Goal: Task Accomplishment & Management: Complete application form

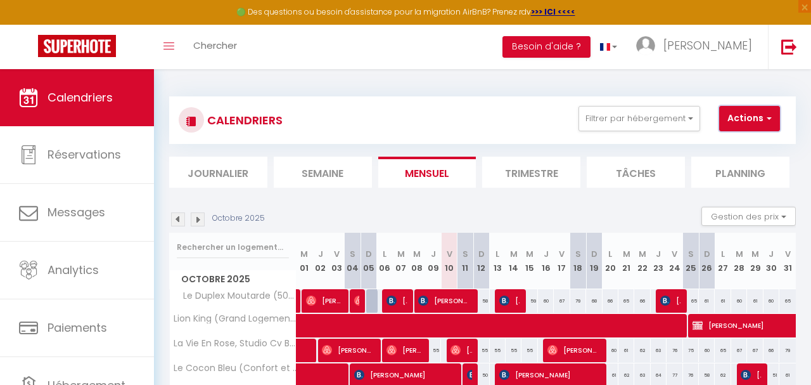
click at [774, 128] on button "Actions" at bounding box center [749, 118] width 61 height 25
click at [761, 146] on link "Nouvelle réservation" at bounding box center [755, 147] width 110 height 19
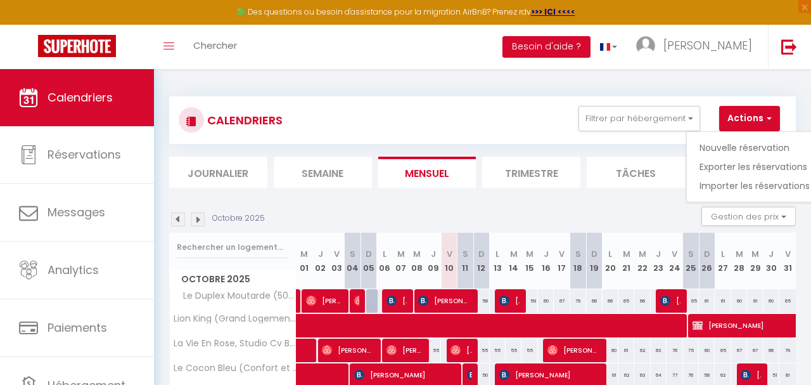
select select
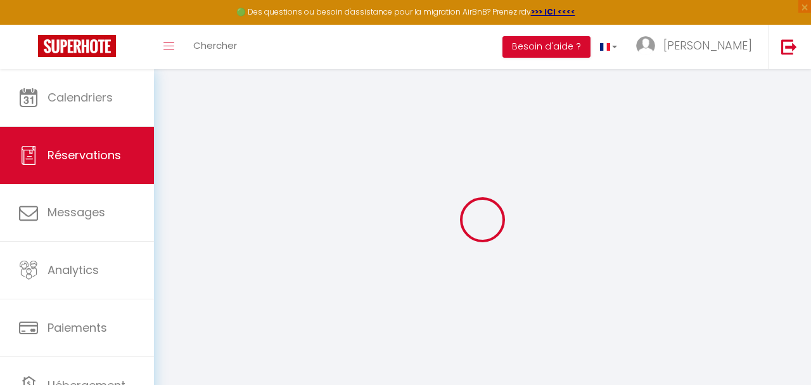
select select
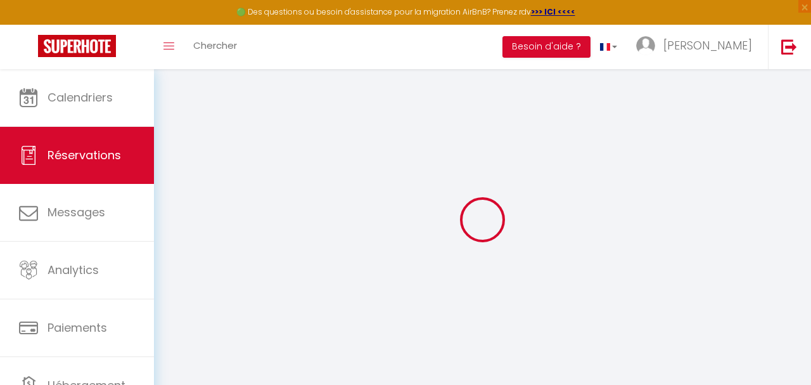
select select
checkbox input "false"
select select "54"
select select
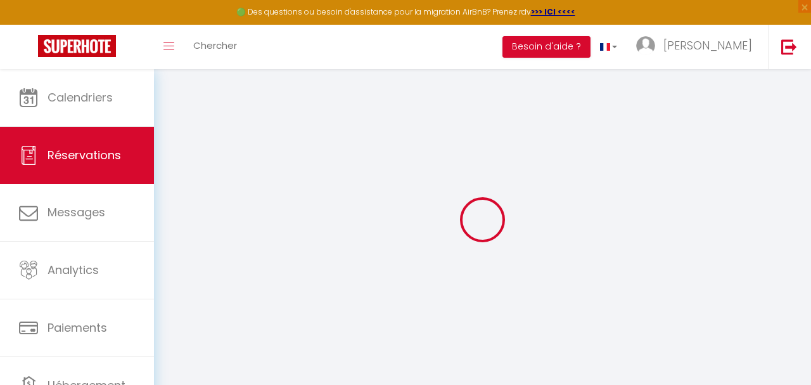
select select
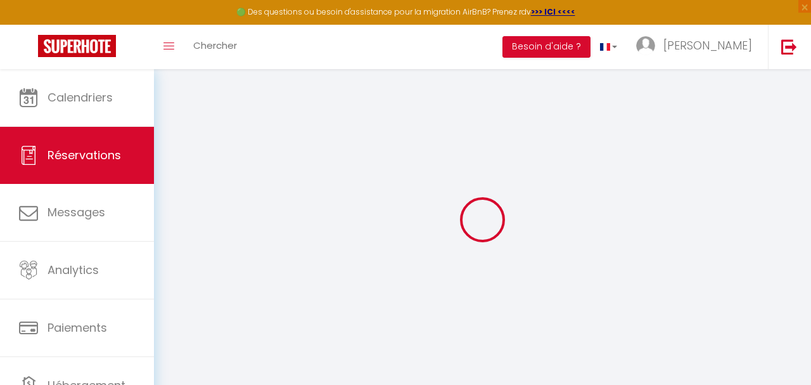
checkbox input "false"
select select
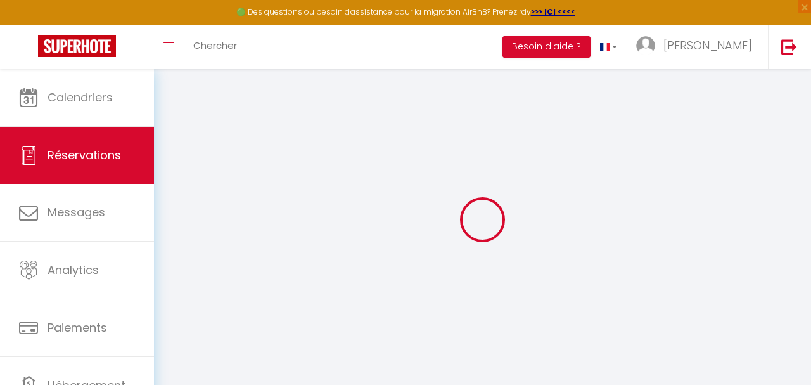
select select
checkbox input "false"
select select
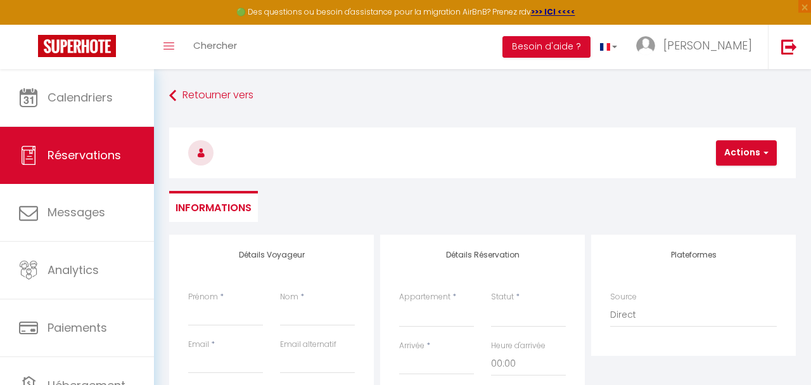
select select
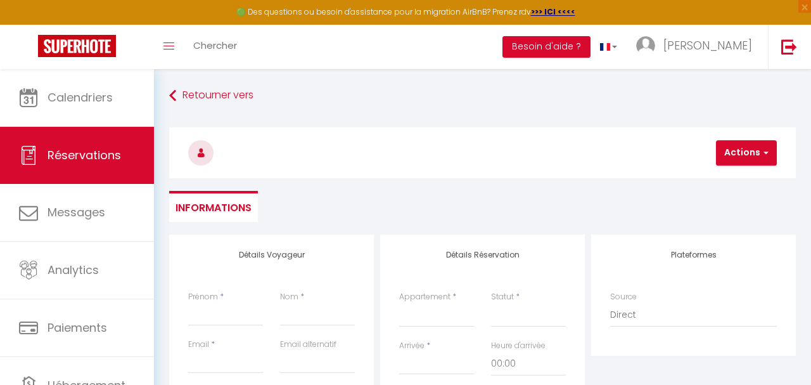
select select
checkbox input "false"
click at [212, 326] on input "Prénom" at bounding box center [225, 314] width 75 height 23
type input "a"
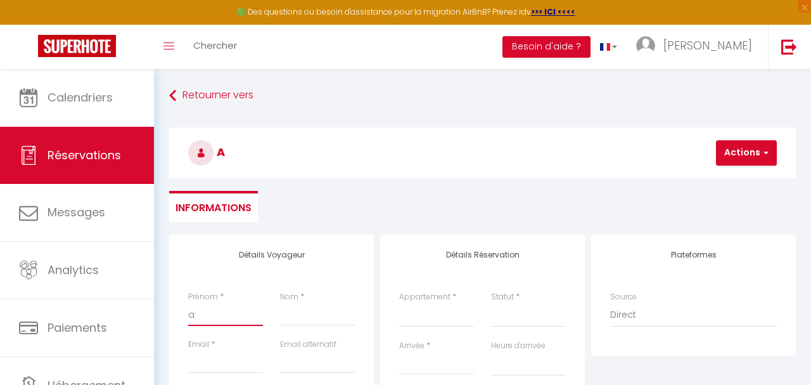
select select
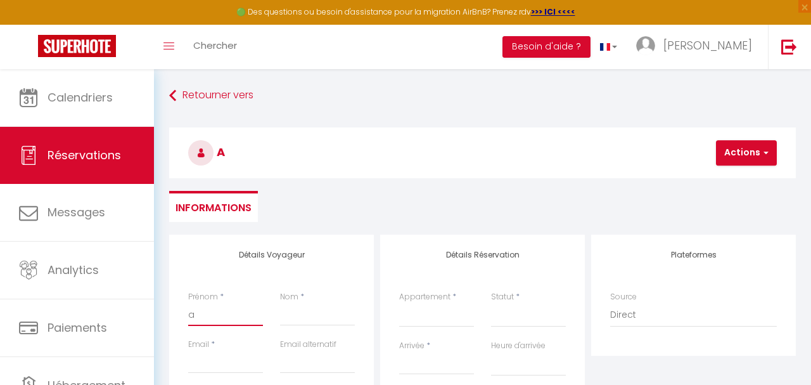
select select
checkbox input "false"
type input "an"
select select
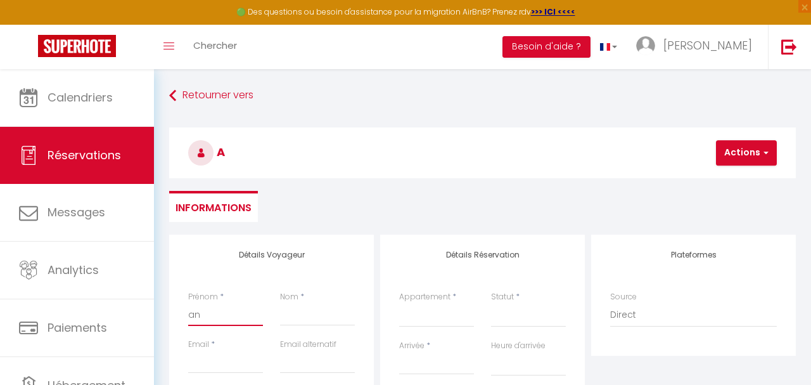
select select
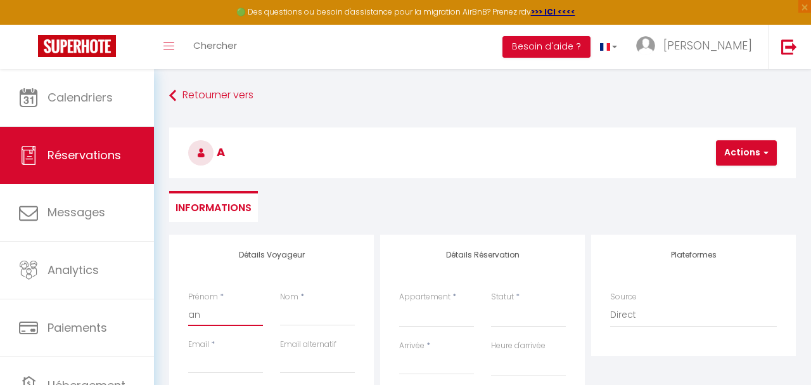
select select
checkbox input "false"
type input "ant"
select select
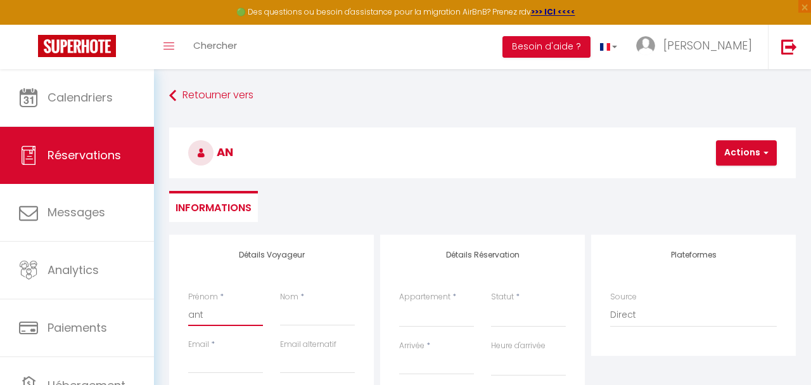
select select
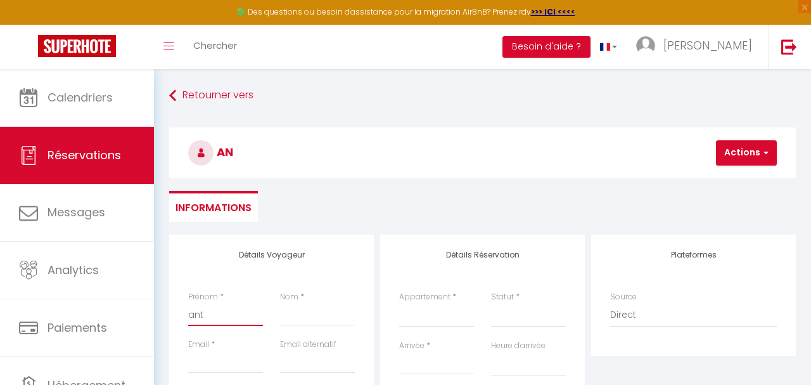
checkbox input "false"
type input "anto"
select select
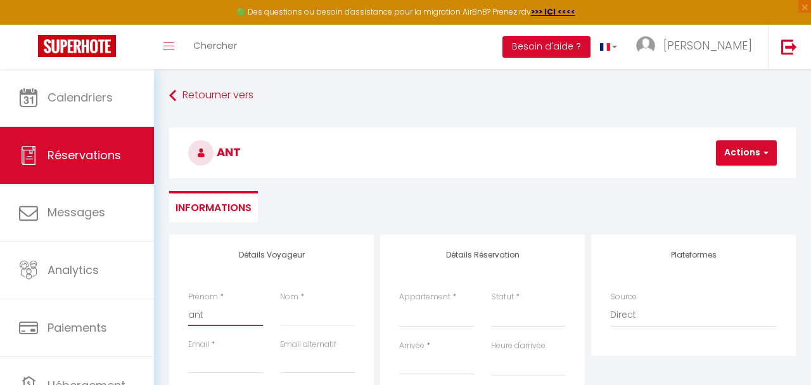
select select
checkbox input "false"
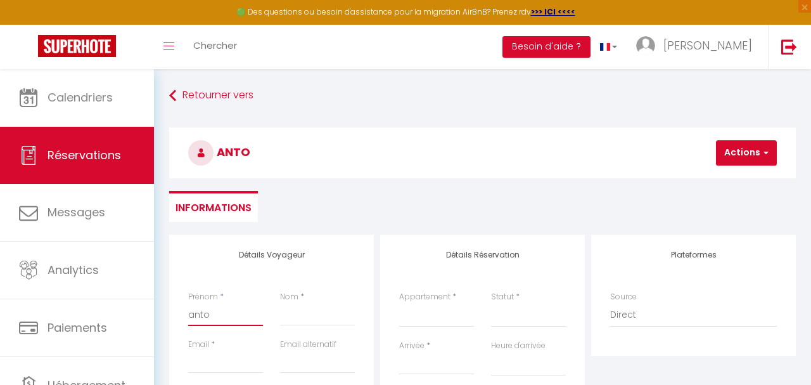
type input "[PERSON_NAME]"
select select
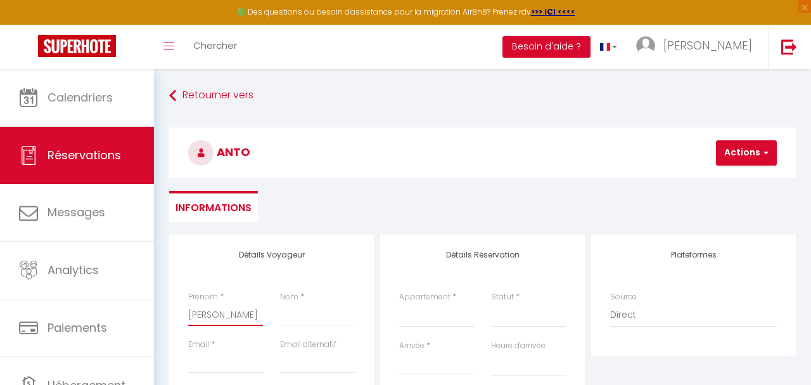
select select
checkbox input "false"
type input "antoin"
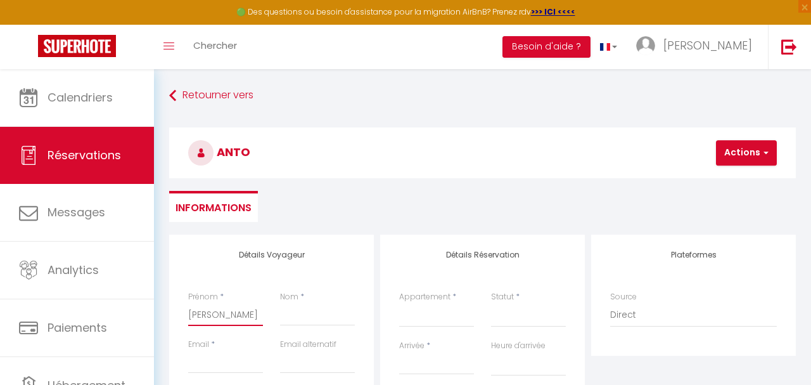
select select
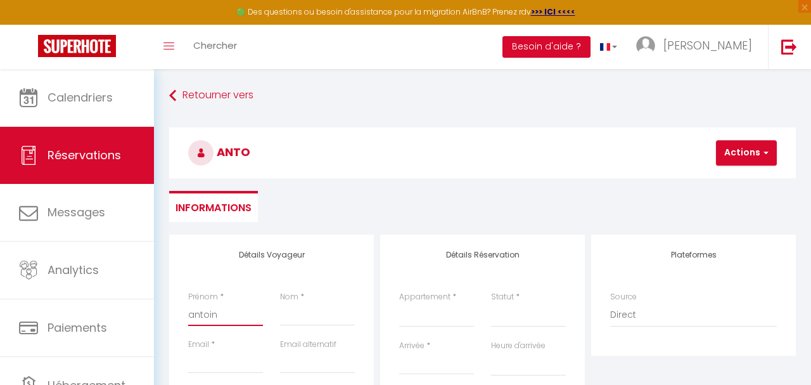
select select
checkbox input "false"
type input "antoin"
select select
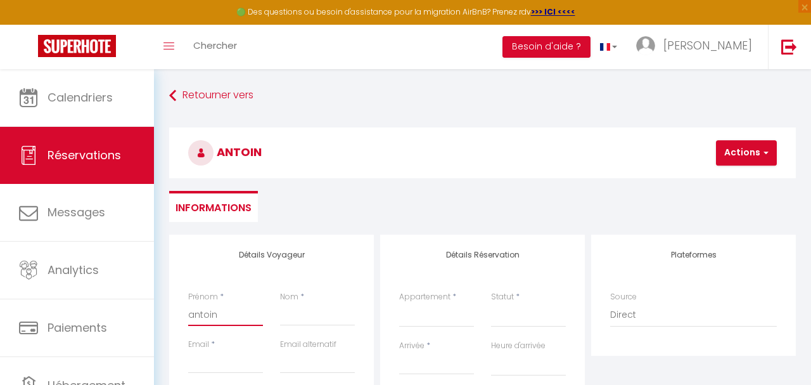
select select
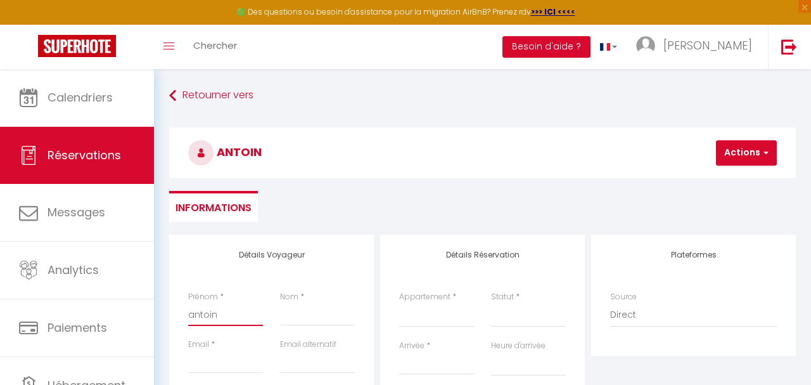
select select
checkbox input "false"
type input "antoin"
select select
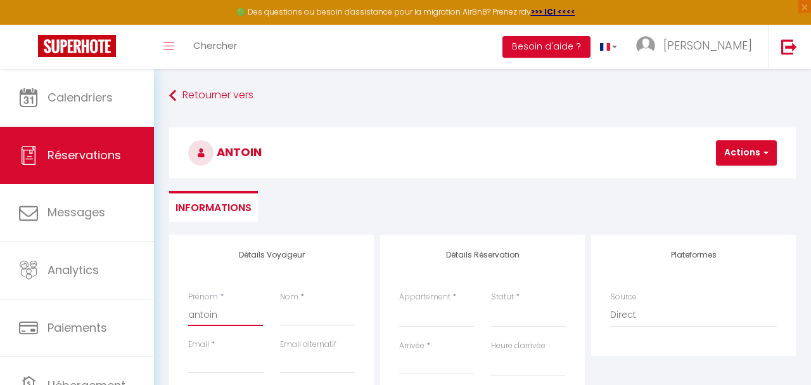
select select
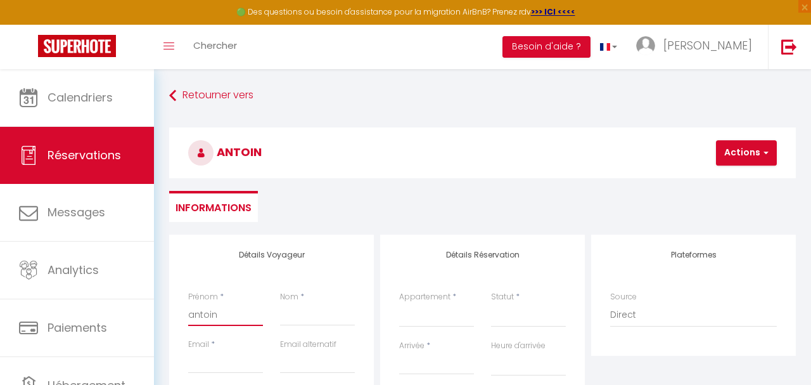
checkbox input "false"
type input "[PERSON_NAME]"
select select
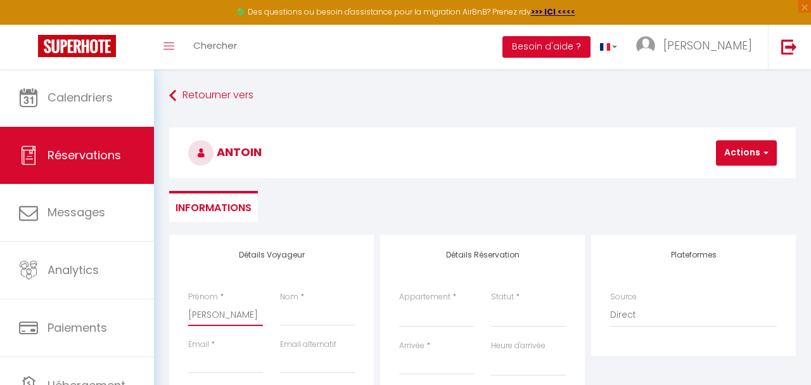
select select
checkbox input "false"
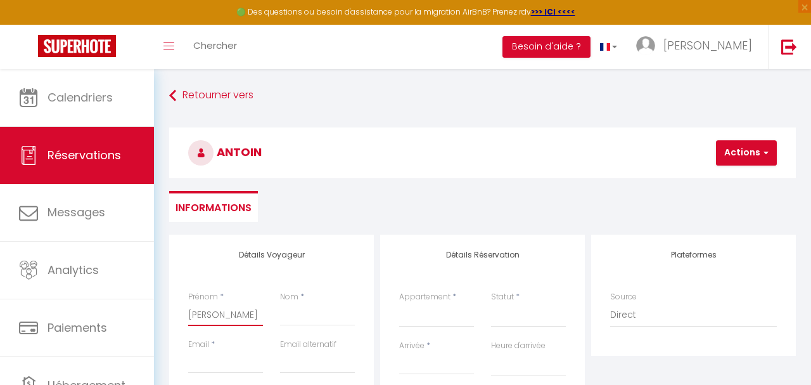
type input "[PERSON_NAME]"
select select
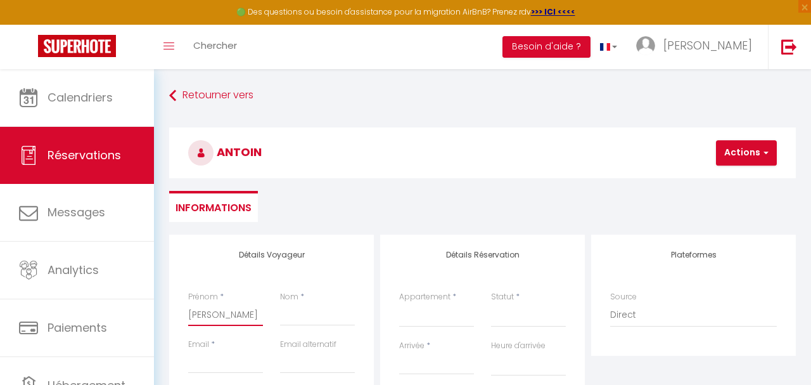
select select
checkbox input "false"
type input "[PERSON_NAME]"
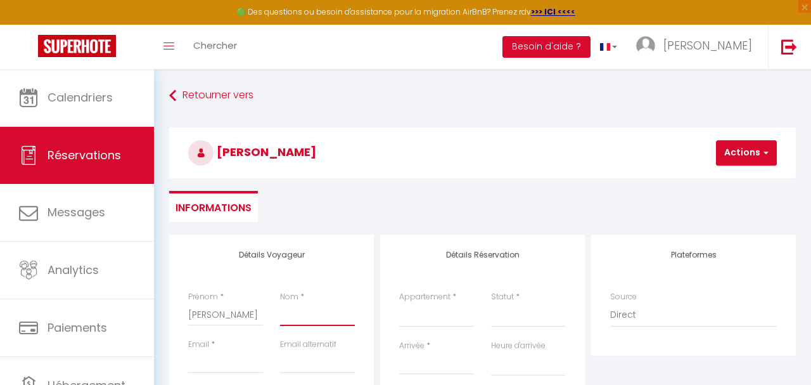
click at [304, 320] on input "Nom" at bounding box center [317, 314] width 75 height 23
type input "M"
select select
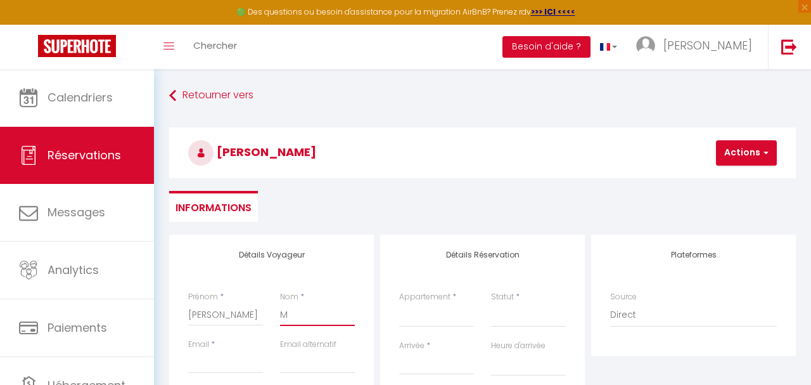
select select
checkbox input "false"
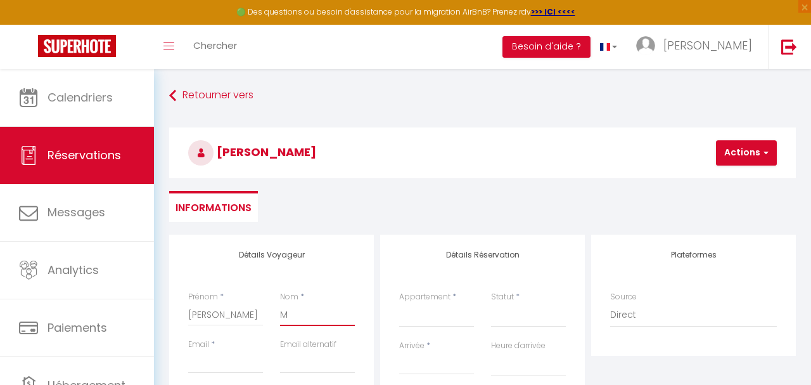
type input "MA"
select select
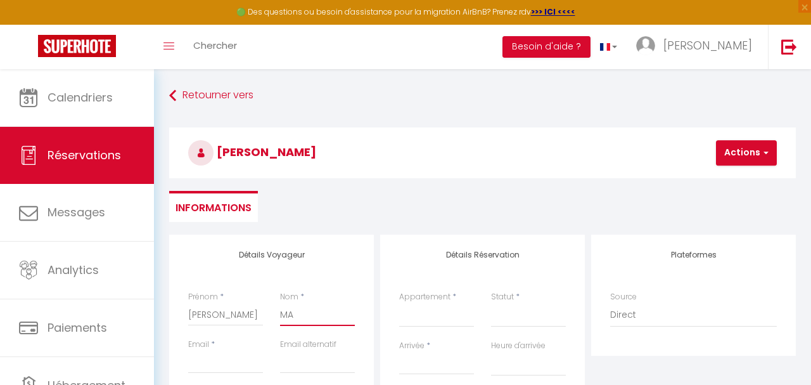
select select
checkbox input "false"
type input "MAR"
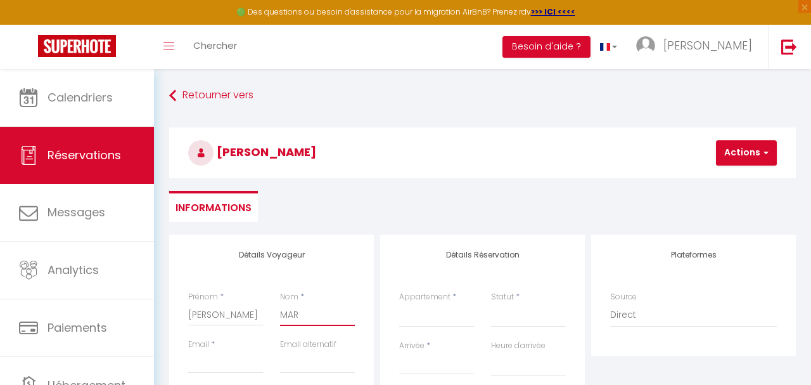
select select
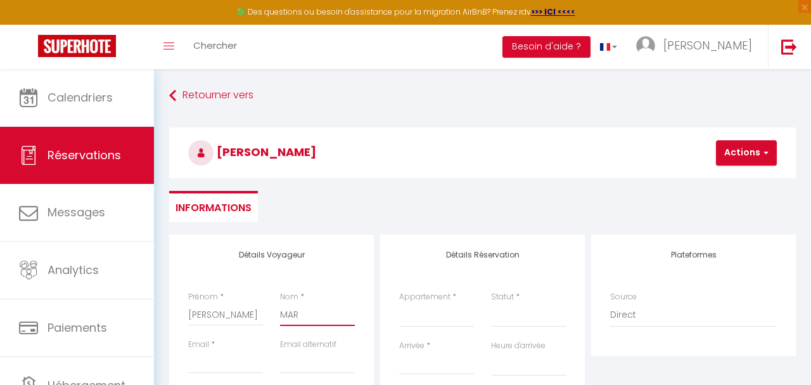
select select
checkbox input "false"
type input "MART"
select select
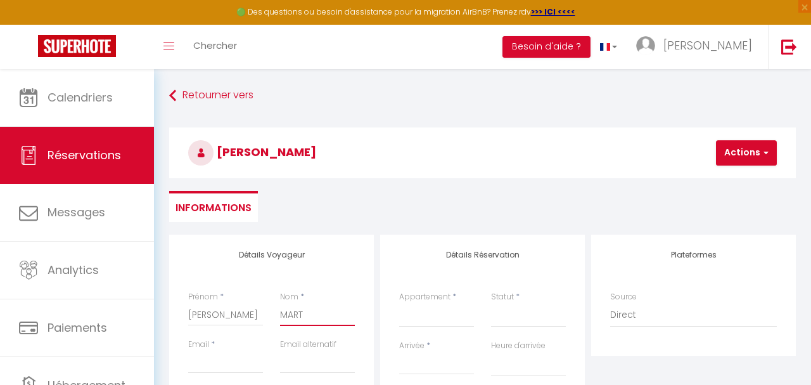
select select
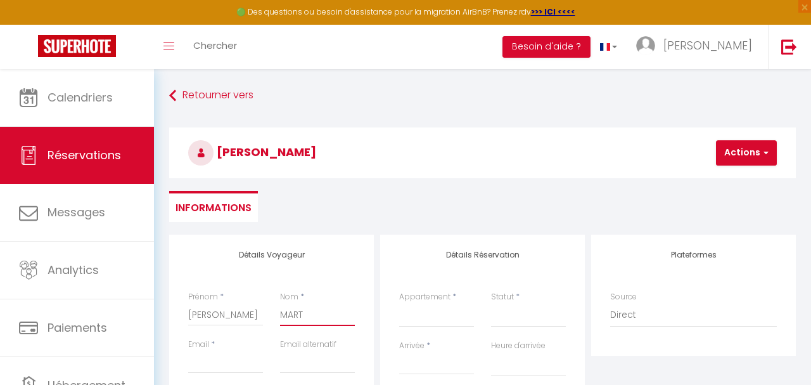
select select
checkbox input "false"
type input "MARTI"
select select
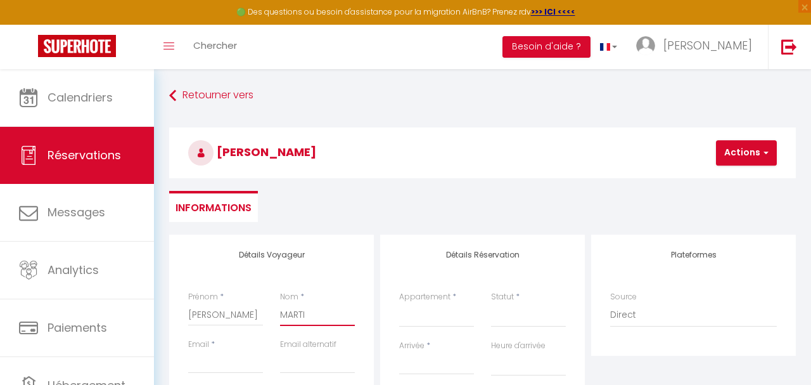
select select
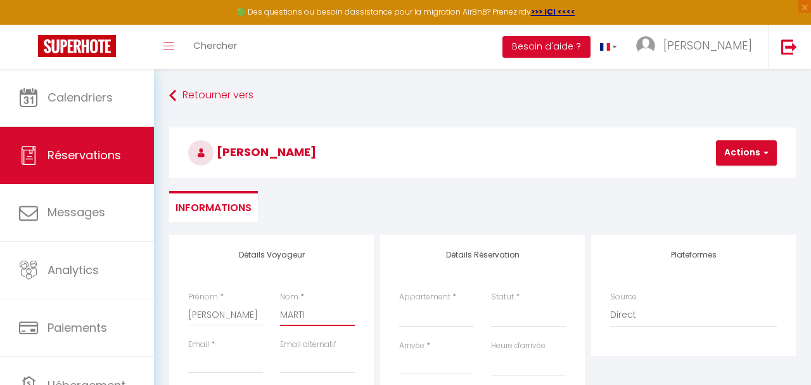
checkbox input "false"
type input "[PERSON_NAME]"
select select
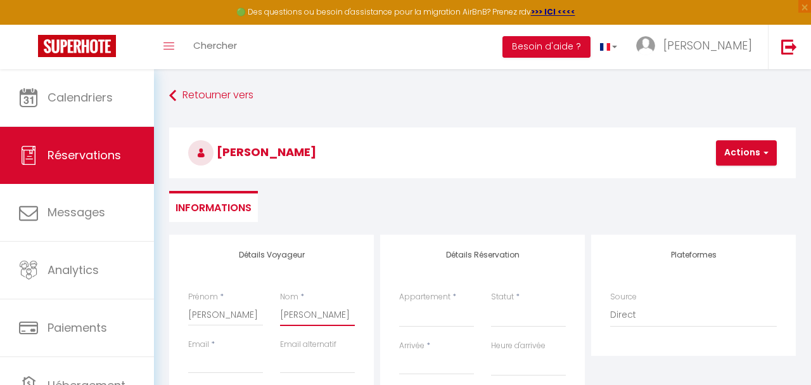
select select
checkbox input "false"
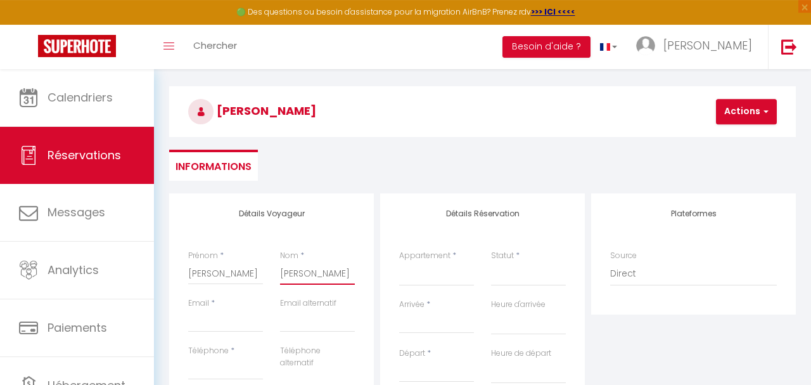
scroll to position [44, 0]
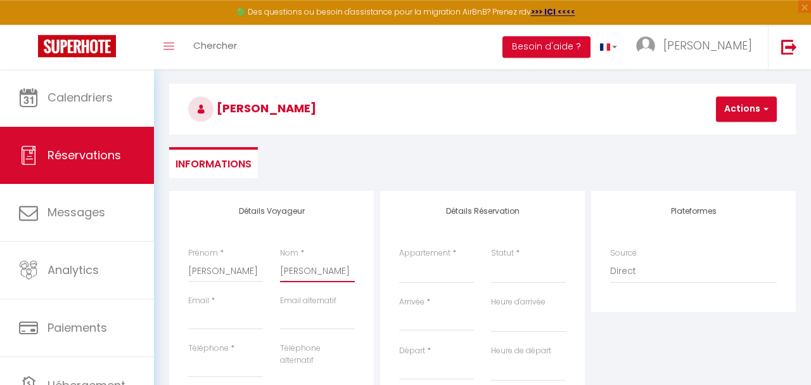
type input "[PERSON_NAME]"
click at [222, 320] on input "Email client" at bounding box center [225, 318] width 75 height 23
type input "A"
select select
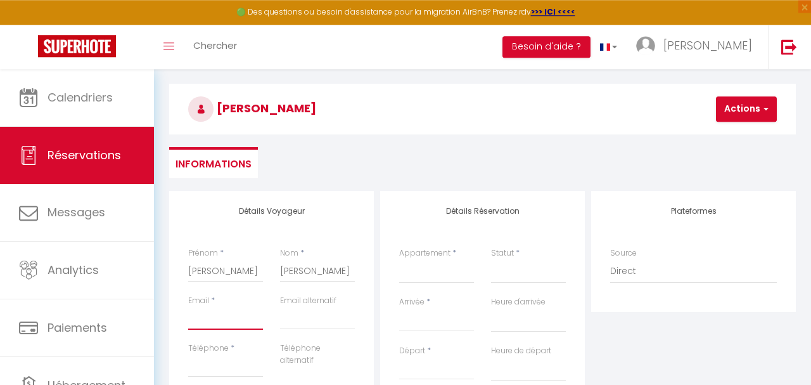
select select
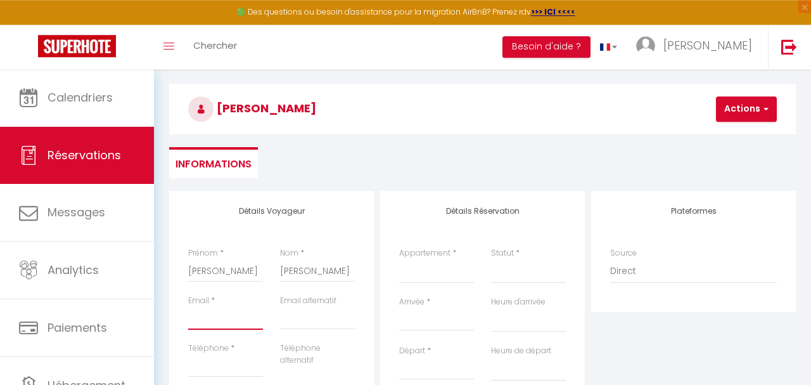
checkbox input "false"
type input "AN"
select select
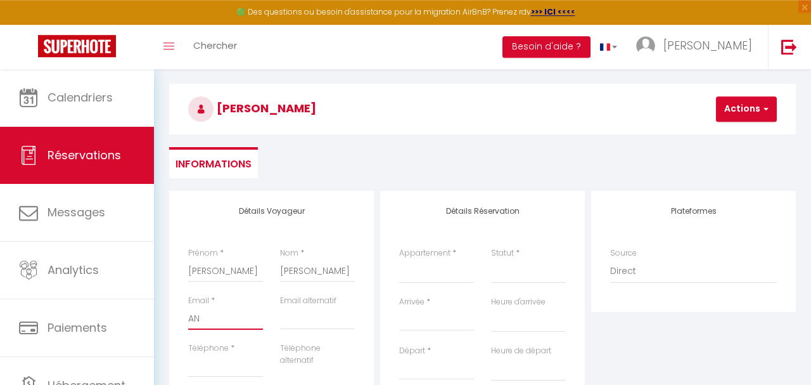
select select
checkbox input "false"
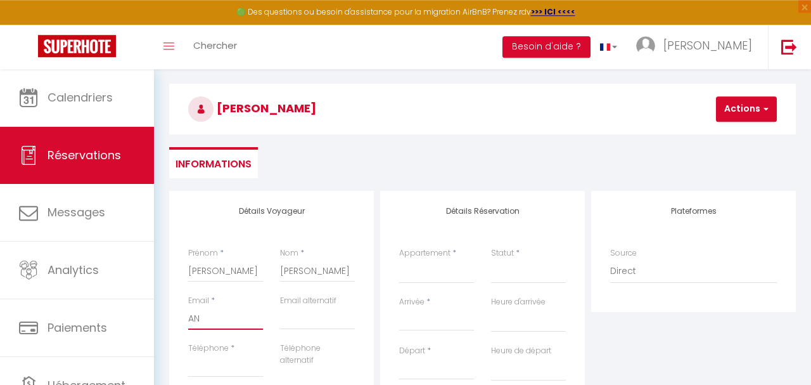
type input "A"
click at [209, 364] on input "Téléphone" at bounding box center [225, 365] width 75 height 23
click at [399, 259] on select "Lion King (Grand Logement neuf 65m2 tout équipé) La Canopée •Esprit nature & ch…" at bounding box center [436, 271] width 75 height 24
click option "[PERSON_NAME] Studio&Terrasse" at bounding box center [0, 0] width 0 height 0
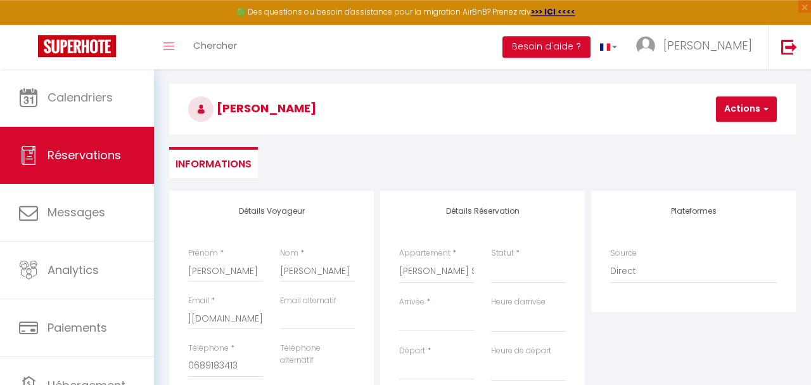
click at [440, 322] on input "Arrivée" at bounding box center [436, 320] width 75 height 16
click at [444, 321] on input "Arrivée" at bounding box center [436, 320] width 75 height 16
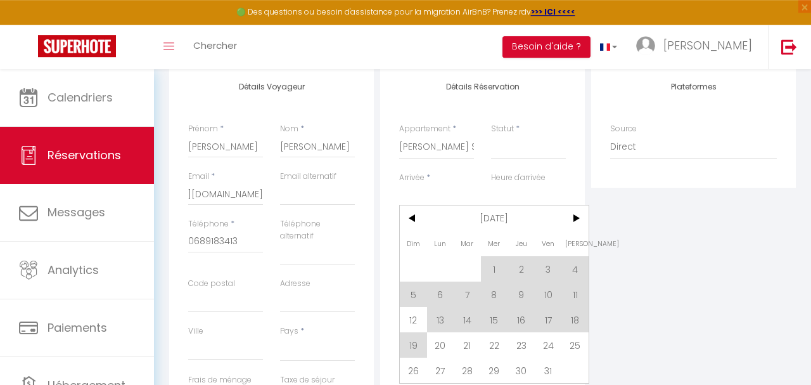
scroll to position [179, 0]
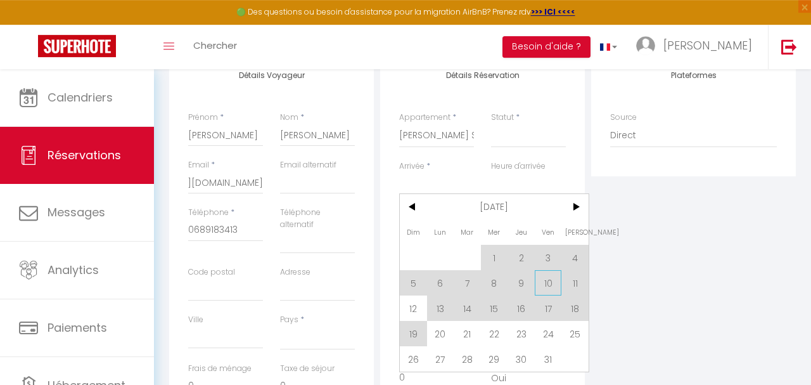
click at [547, 283] on span "10" at bounding box center [548, 282] width 27 height 25
click at [547, 283] on input "0" at bounding box center [528, 281] width 75 height 23
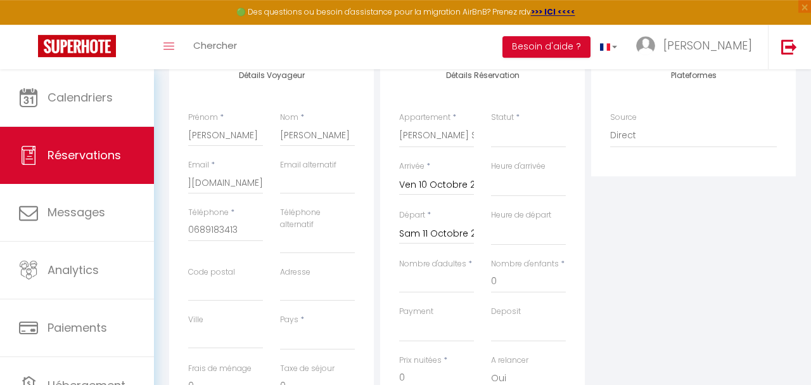
click at [461, 238] on input "Sam 11 Octobre 2025" at bounding box center [436, 234] width 75 height 16
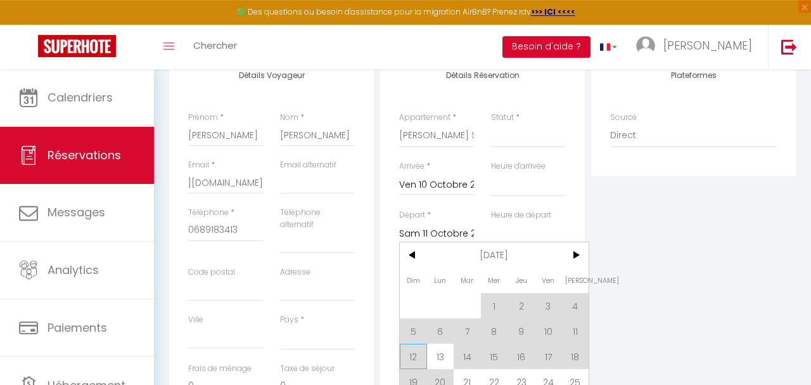
click at [414, 356] on span "12" at bounding box center [413, 355] width 27 height 25
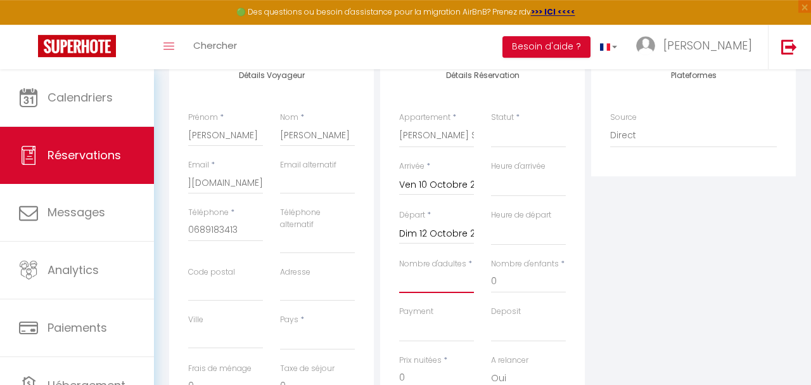
click at [424, 283] on input "Nombre d'adultes" at bounding box center [436, 281] width 75 height 23
click at [280, 326] on select "[GEOGRAPHIC_DATA] [GEOGRAPHIC_DATA] [GEOGRAPHIC_DATA] [GEOGRAPHIC_DATA] [GEOGRA…" at bounding box center [317, 338] width 75 height 24
click at [661, 263] on div "Plateformes Source Direct [DOMAIN_NAME] [DOMAIN_NAME] Chalet montagne Expedia G…" at bounding box center [693, 287] width 211 height 465
click at [280, 326] on select "[GEOGRAPHIC_DATA] [GEOGRAPHIC_DATA] [GEOGRAPHIC_DATA] [GEOGRAPHIC_DATA] [GEOGRA…" at bounding box center [317, 338] width 75 height 24
click option "[GEOGRAPHIC_DATA]" at bounding box center [0, 0] width 0 height 0
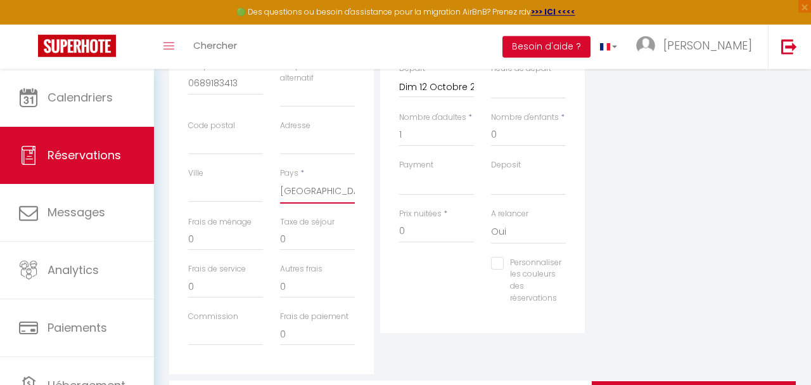
scroll to position [328, 0]
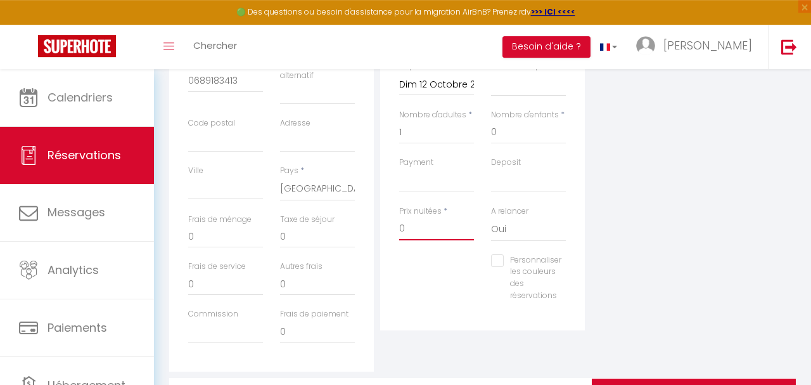
click at [430, 227] on input "0" at bounding box center [436, 228] width 75 height 23
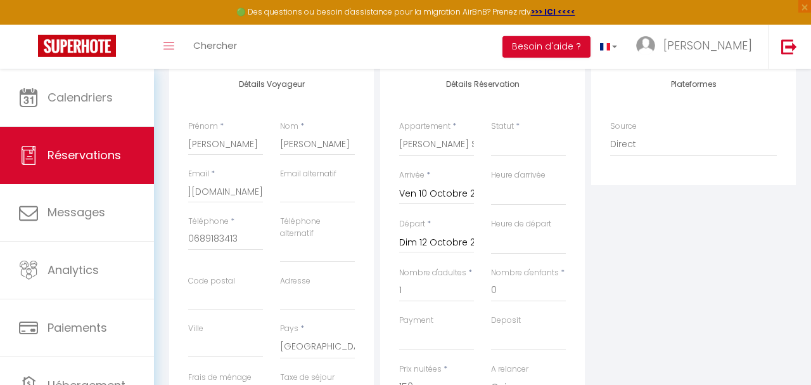
scroll to position [170, 0]
click at [491, 133] on select "Confirmé Non Confirmé [PERSON_NAME] par le voyageur No Show Request" at bounding box center [528, 145] width 75 height 24
click option "Confirmé" at bounding box center [0, 0] width 0 height 0
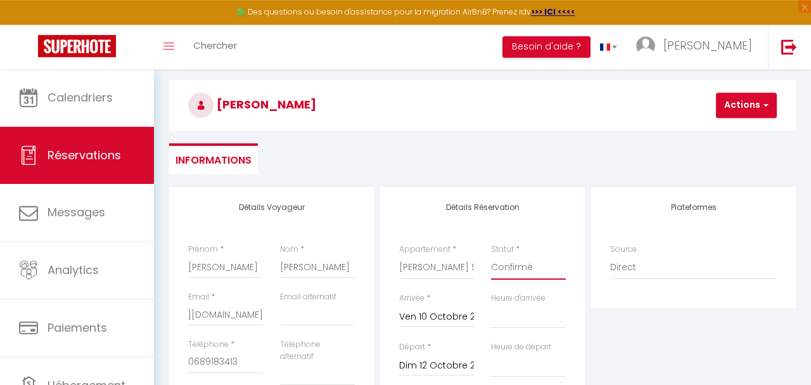
scroll to position [0, 0]
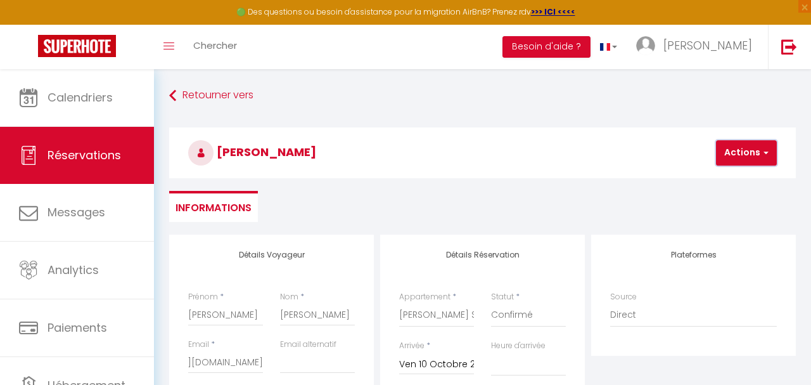
click at [766, 153] on span "button" at bounding box center [765, 152] width 8 height 11
click at [752, 181] on link "Enregistrer" at bounding box center [757, 180] width 100 height 16
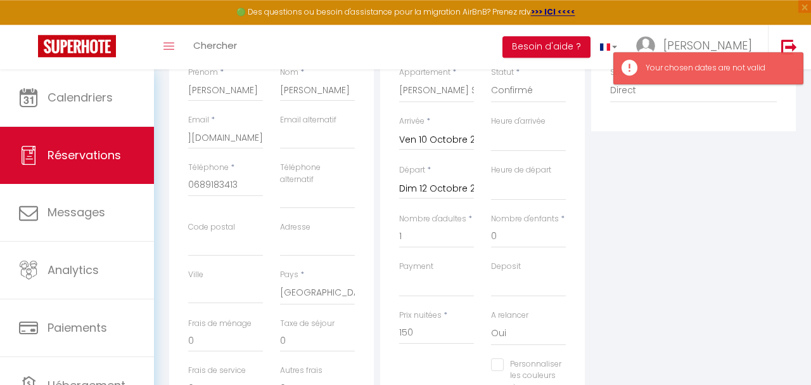
scroll to position [225, 0]
click at [459, 191] on input "Dim 12 Octobre 2025" at bounding box center [436, 188] width 75 height 16
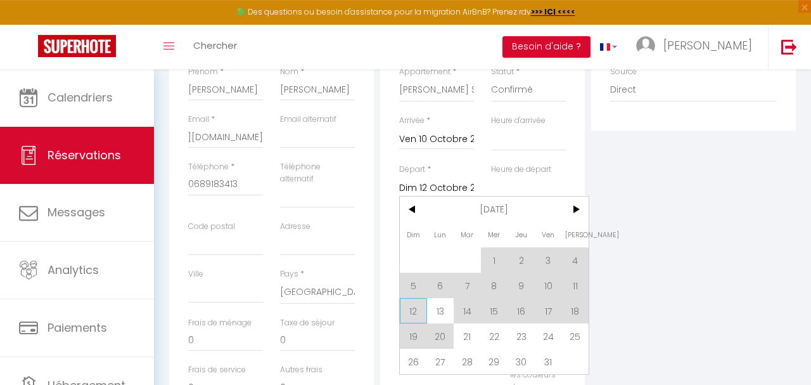
click at [420, 314] on span "12" at bounding box center [413, 310] width 27 height 25
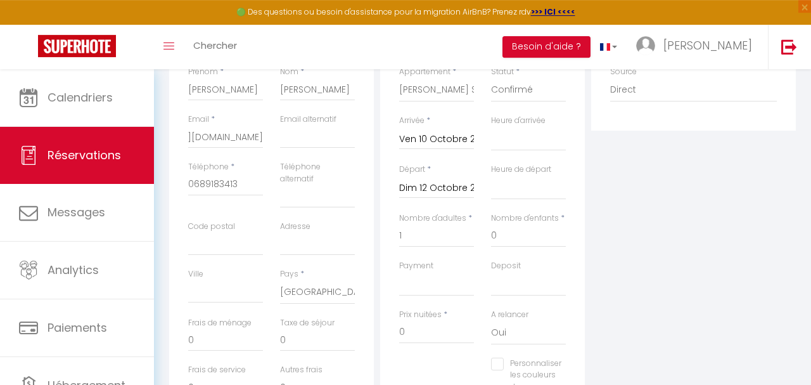
click at [434, 193] on input "Dim 12 Octobre 2025" at bounding box center [436, 188] width 75 height 16
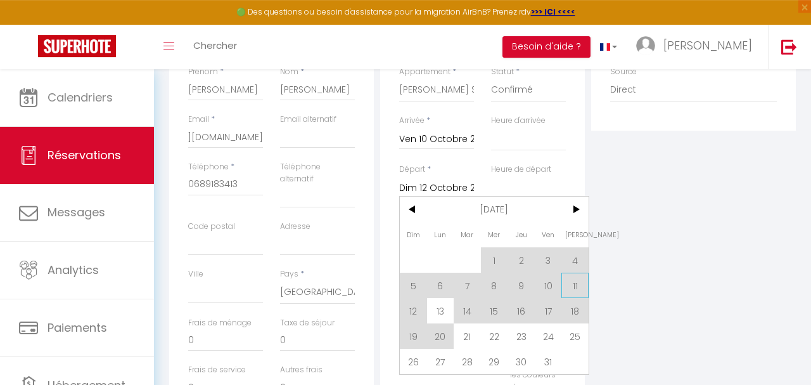
click at [581, 290] on span "11" at bounding box center [575, 285] width 27 height 25
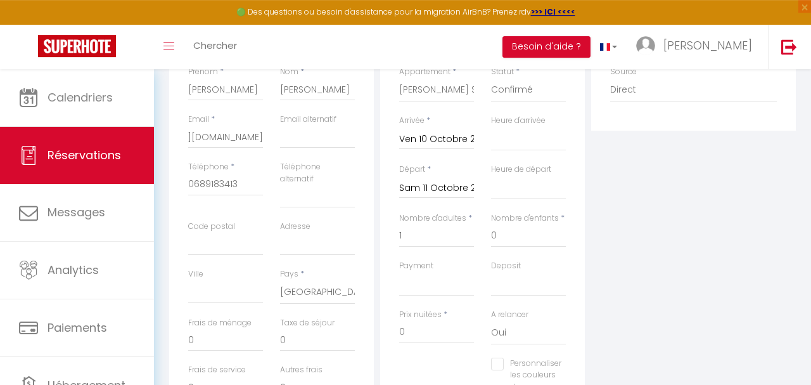
scroll to position [0, 0]
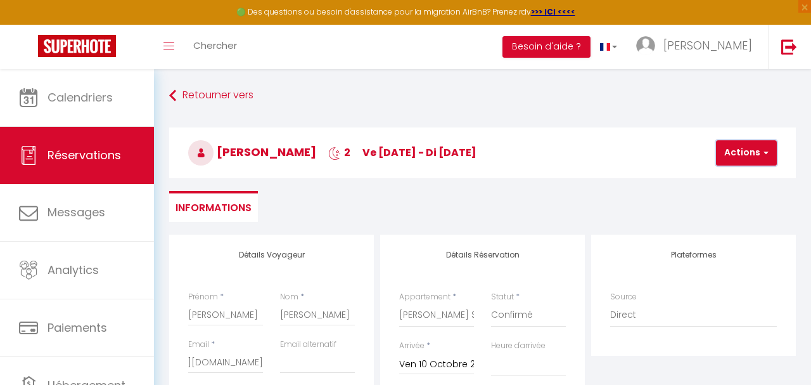
click at [764, 155] on span "button" at bounding box center [765, 152] width 8 height 11
click at [754, 173] on link "Enregistrer" at bounding box center [757, 180] width 100 height 16
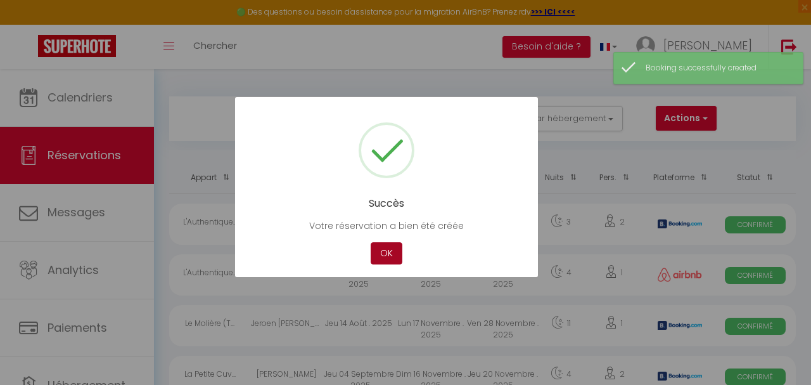
click at [397, 252] on button "OK" at bounding box center [387, 253] width 32 height 22
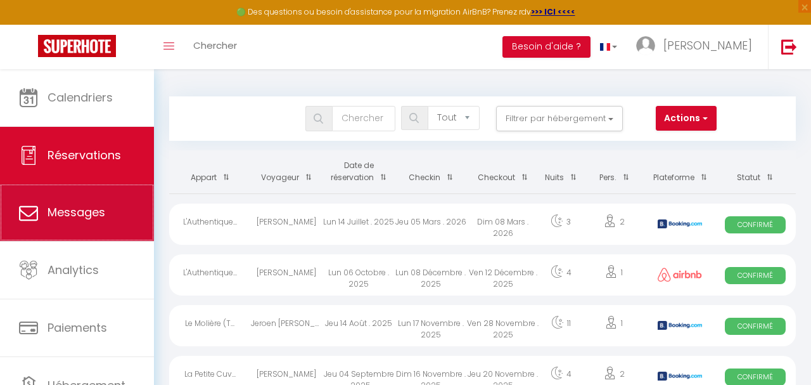
click at [80, 217] on span "Messages" at bounding box center [77, 212] width 58 height 16
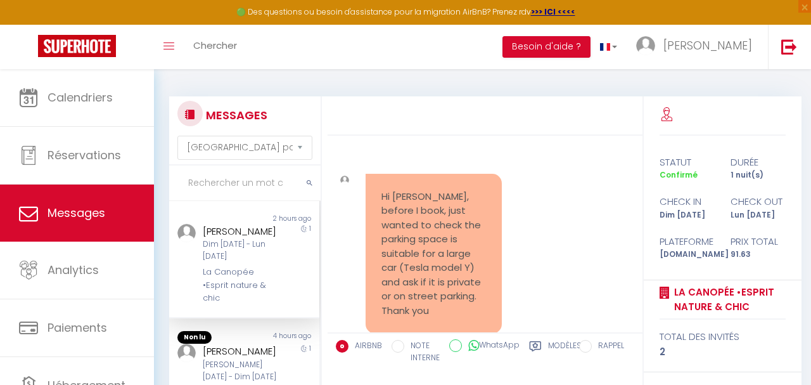
scroll to position [2795, 0]
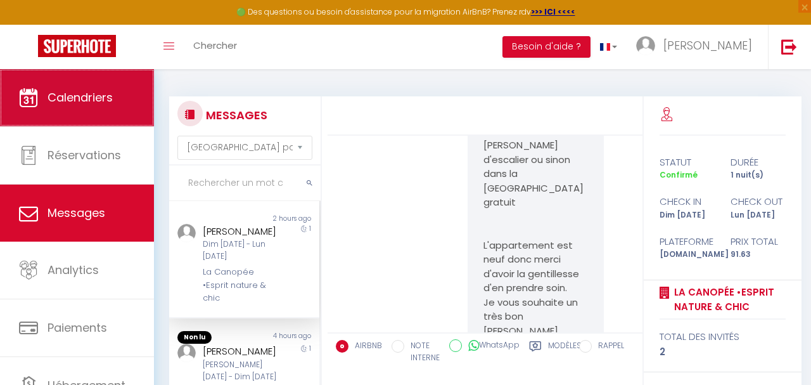
click at [99, 94] on span "Calendriers" at bounding box center [80, 97] width 65 height 16
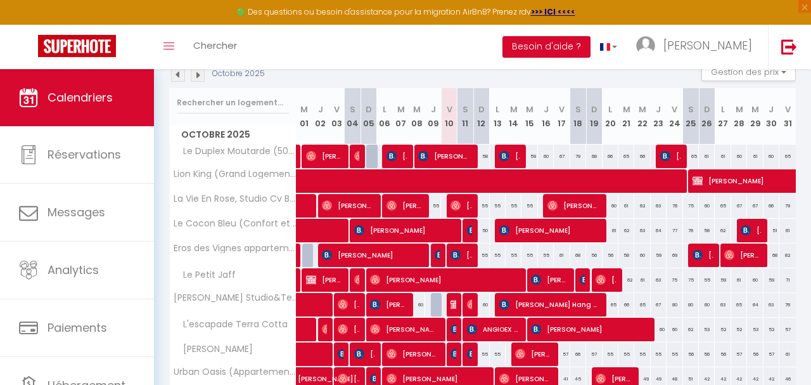
scroll to position [151, 0]
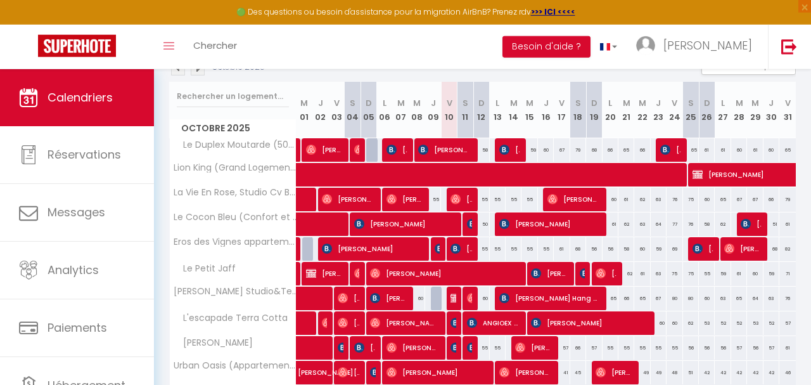
click at [453, 299] on img at bounding box center [456, 298] width 10 height 10
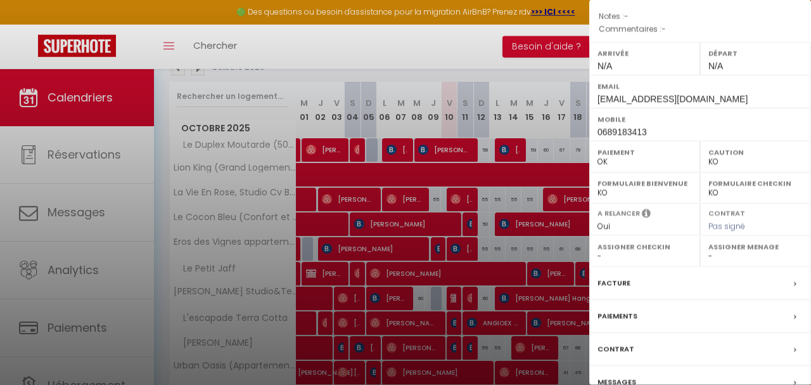
scroll to position [202, 0]
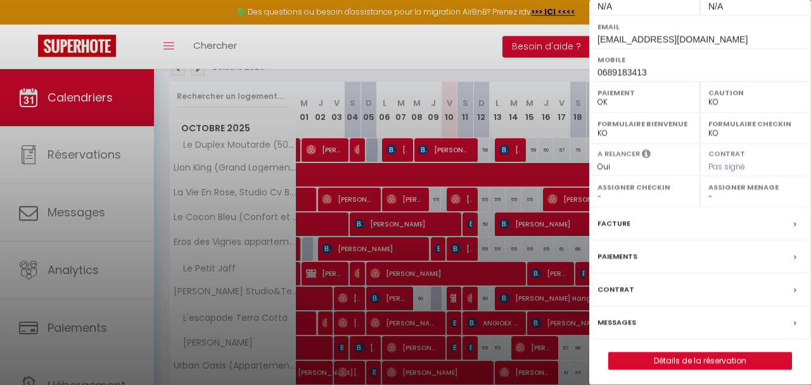
click at [612, 251] on label "Paiements" at bounding box center [618, 256] width 40 height 13
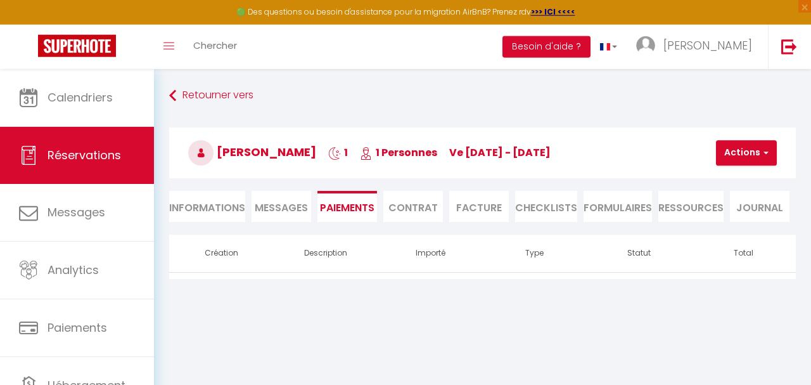
scroll to position [69, 0]
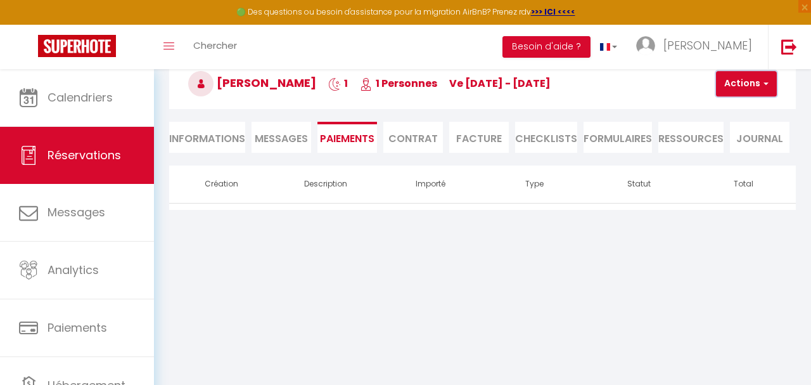
click at [765, 87] on span "button" at bounding box center [765, 83] width 8 height 11
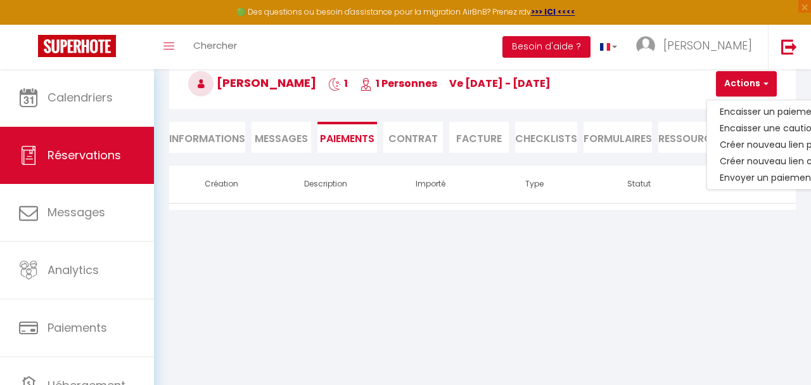
click at [212, 141] on li "Informations" at bounding box center [207, 137] width 76 height 31
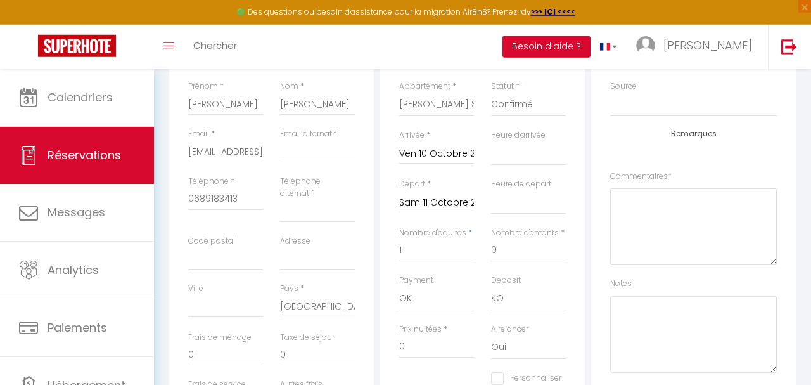
scroll to position [232, 0]
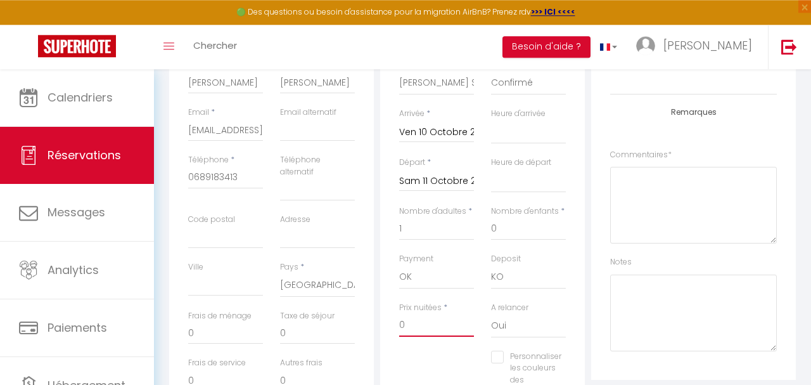
click at [423, 323] on input "0" at bounding box center [436, 325] width 75 height 23
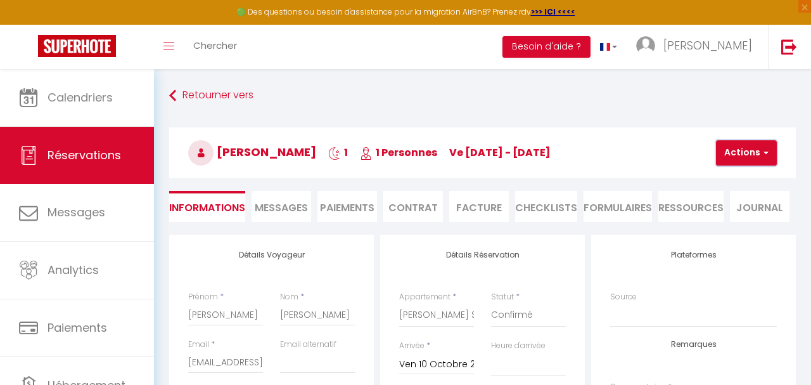
click at [773, 155] on button "Actions" at bounding box center [746, 152] width 61 height 25
click at [755, 177] on link "Enregistrer" at bounding box center [757, 180] width 100 height 16
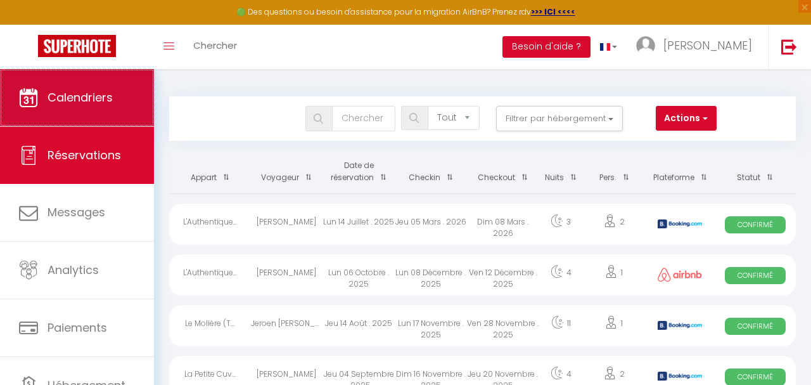
click at [77, 112] on link "Calendriers" at bounding box center [77, 97] width 154 height 57
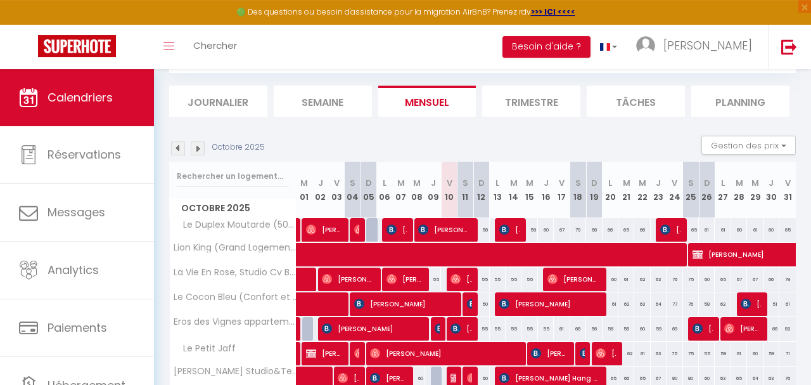
scroll to position [132, 0]
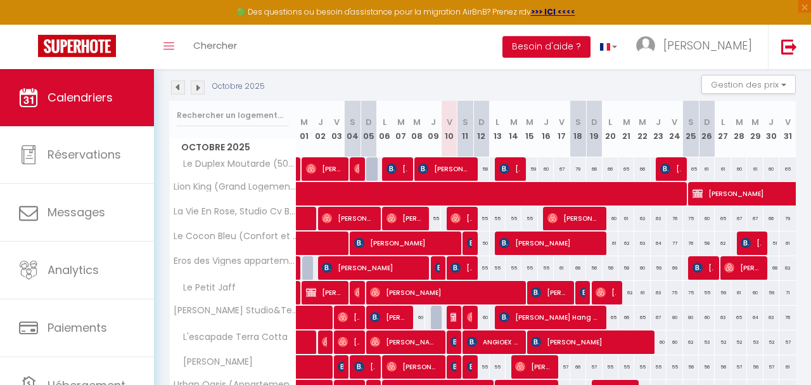
click at [456, 320] on span "[PERSON_NAME]" at bounding box center [453, 317] width 5 height 24
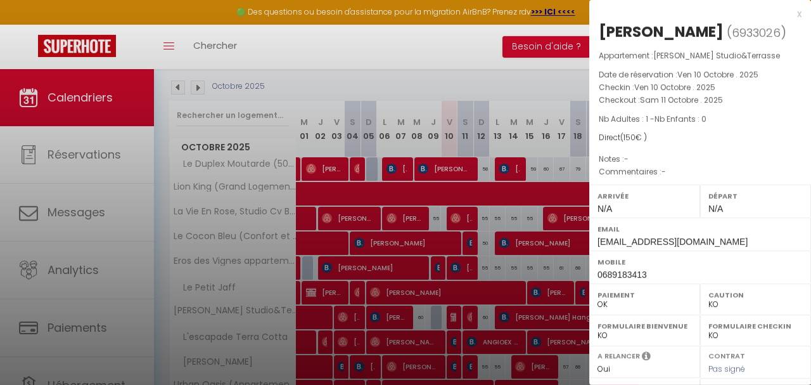
scroll to position [202, 0]
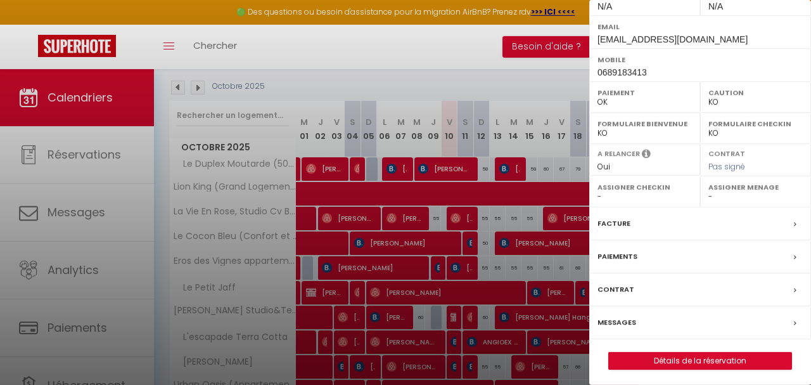
click at [631, 255] on label "Paiements" at bounding box center [618, 256] width 40 height 13
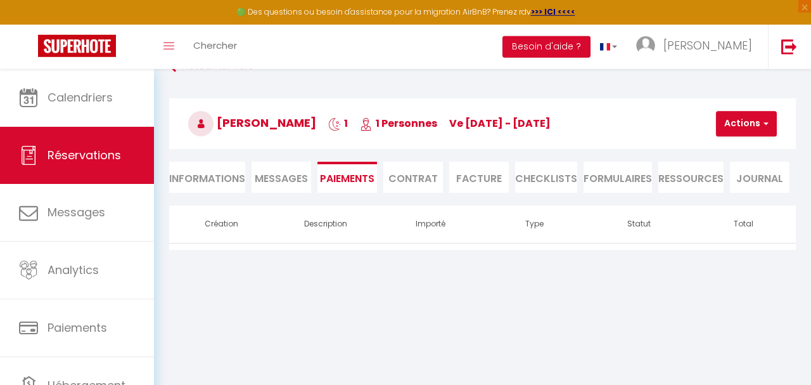
scroll to position [38, 0]
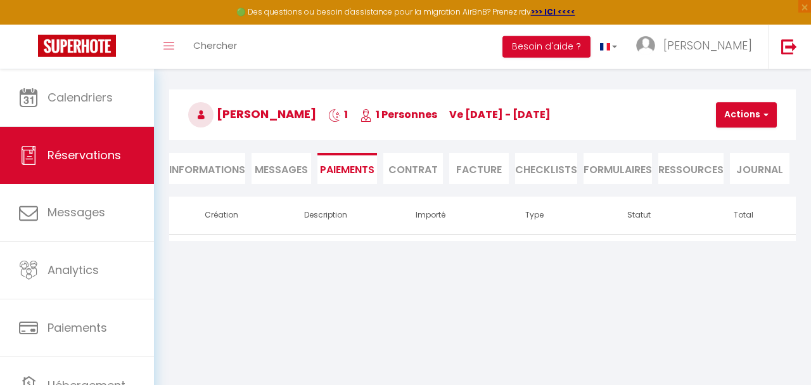
click at [215, 164] on li "Informations" at bounding box center [207, 168] width 76 height 31
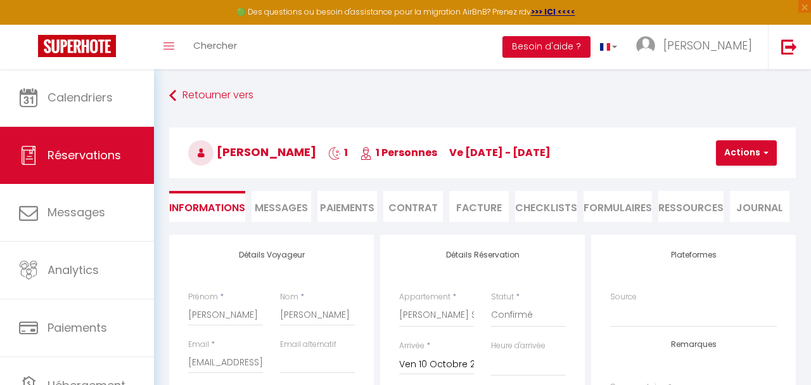
scroll to position [12, 0]
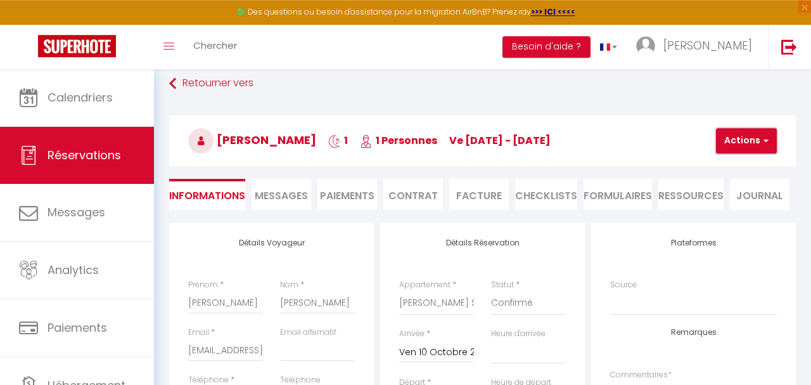
click at [762, 143] on span "button" at bounding box center [765, 140] width 8 height 11
click at [743, 169] on link "Enregistrer" at bounding box center [757, 168] width 100 height 16
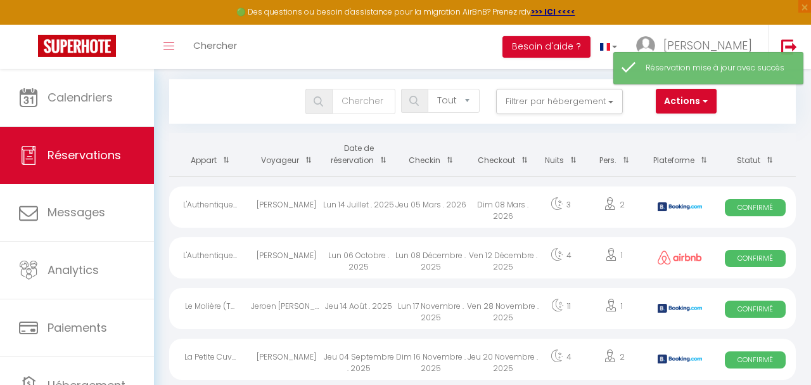
scroll to position [18, 0]
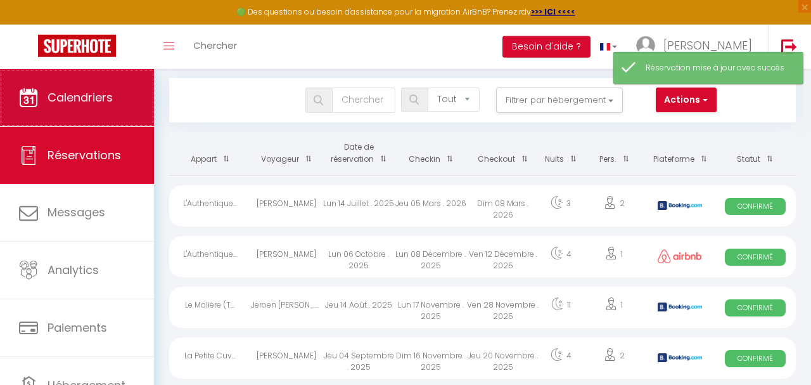
click at [103, 113] on link "Calendriers" at bounding box center [77, 97] width 154 height 57
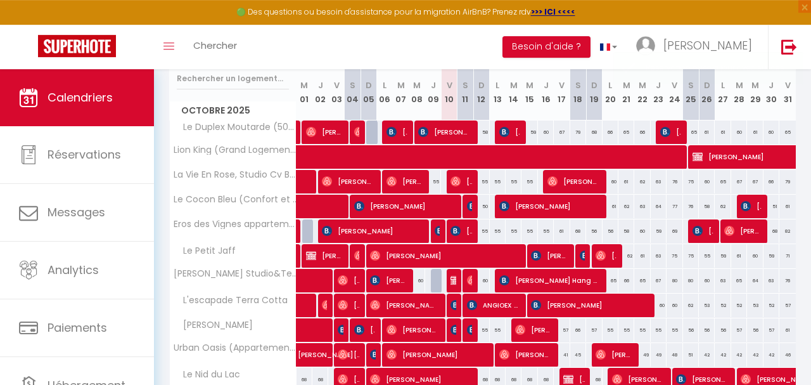
scroll to position [209, 0]
